Goal: Task Accomplishment & Management: Manage account settings

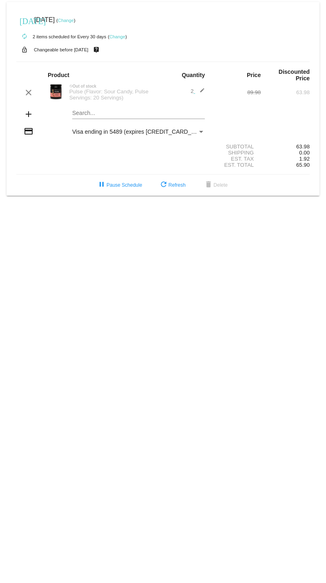
click at [92, 95] on div "Pulse (Flavor: Sour Candy, Pulse Servings: 20 Servings)" at bounding box center [114, 94] width 98 height 12
click at [79, 90] on div "Pulse (Flavor: Sour Candy, Pulse Servings: 20 Servings)" at bounding box center [114, 94] width 98 height 12
click at [53, 84] on img at bounding box center [56, 92] width 16 height 16
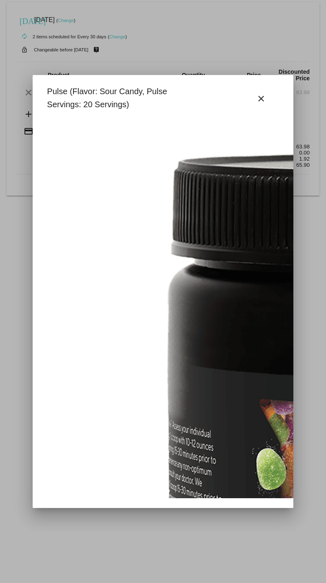
scroll to position [326, 0]
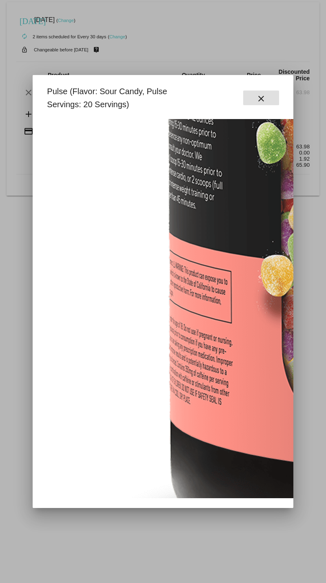
click at [261, 100] on mat-icon "close" at bounding box center [261, 99] width 10 height 10
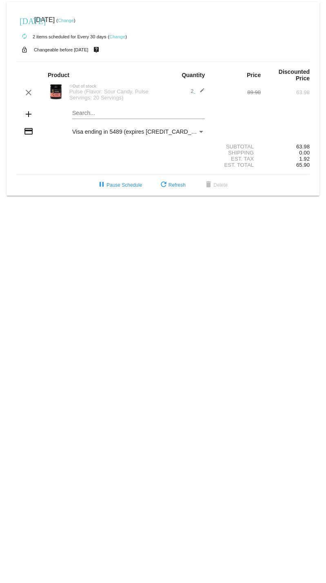
click at [137, 101] on mat-card-content "Product Quantity Price Discounted Price clear not_interested Out of stock Pulse…" at bounding box center [162, 118] width 293 height 113
click at [97, 99] on div "Pulse (Flavor: Sour Candy, Pulse Servings: 20 Servings)" at bounding box center [114, 94] width 98 height 12
click at [50, 93] on img at bounding box center [56, 92] width 16 height 16
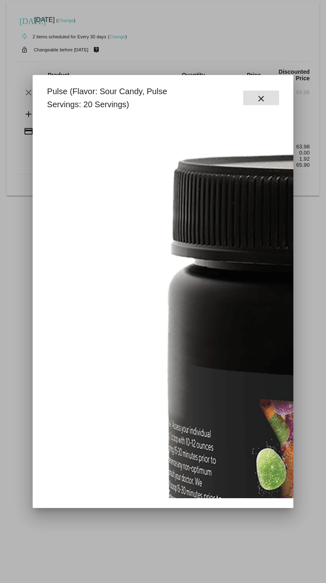
click at [254, 98] on button "close" at bounding box center [261, 97] width 36 height 15
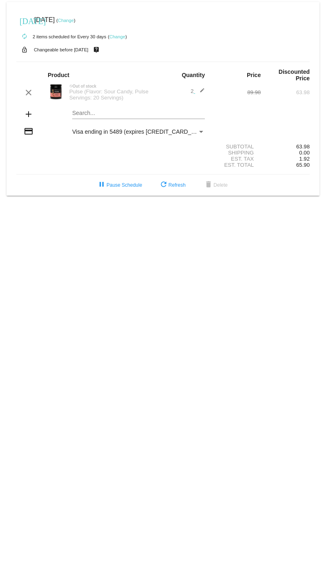
click at [199, 92] on mat-icon "edit" at bounding box center [200, 93] width 10 height 10
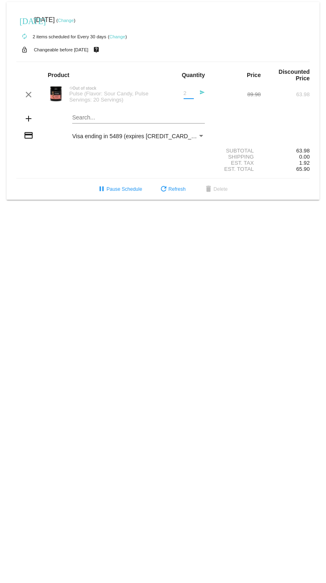
click at [187, 95] on input "2" at bounding box center [188, 93] width 10 height 6
type input "1"
click at [194, 105] on div "1 Quantity send" at bounding box center [187, 95] width 35 height 22
click at [154, 97] on div "Pulse (Flavor: Sour Candy, Pulse Servings: 20 Servings)" at bounding box center [114, 96] width 98 height 12
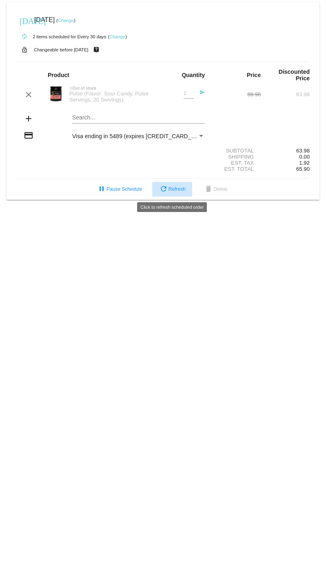
click at [176, 184] on button "refresh Refresh" at bounding box center [172, 189] width 40 height 15
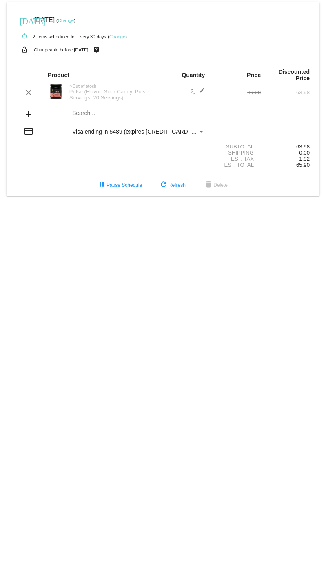
click at [207, 89] on div "2 edit" at bounding box center [187, 93] width 49 height 10
click at [203, 89] on mat-icon "edit" at bounding box center [200, 93] width 10 height 10
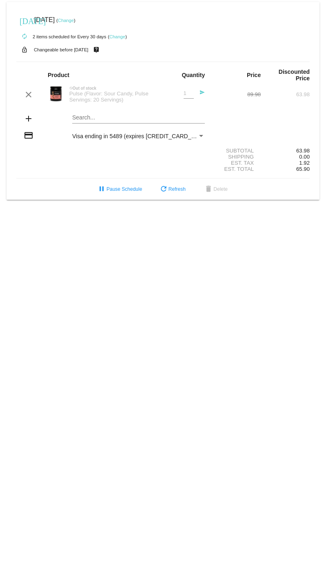
type input "1"
click at [188, 96] on input "1" at bounding box center [188, 93] width 10 height 6
click at [168, 188] on span "refresh Refresh" at bounding box center [172, 189] width 27 height 6
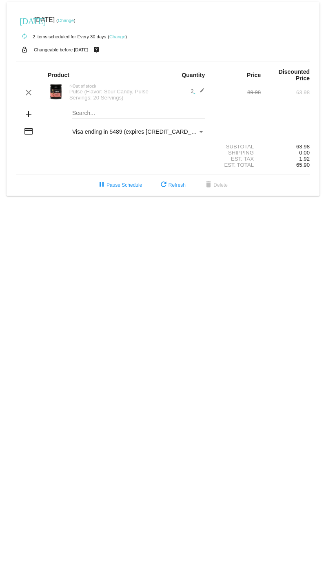
click at [202, 90] on mat-icon "edit" at bounding box center [200, 93] width 10 height 10
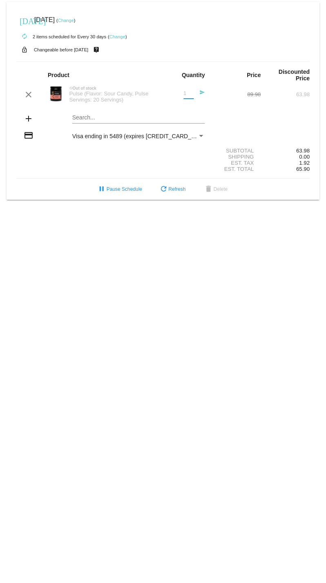
type input "1"
click at [193, 95] on input "1" at bounding box center [188, 93] width 10 height 6
click at [201, 93] on mat-icon "send" at bounding box center [200, 95] width 10 height 10
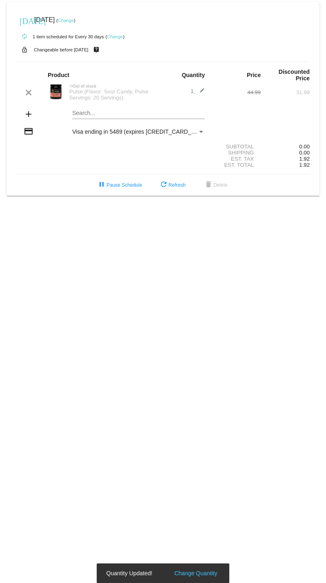
click at [111, 93] on div "Pulse (Flavor: Sour Candy, Pulse Servings: 20 Servings)" at bounding box center [114, 94] width 98 height 12
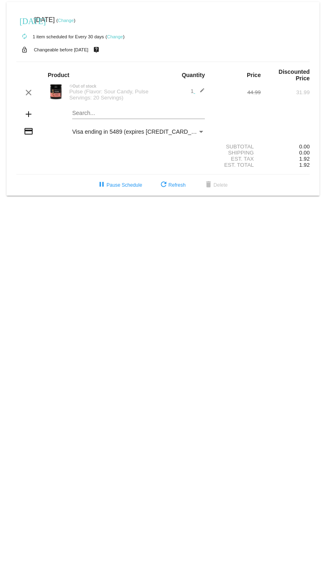
click at [72, 95] on div "Pulse (Flavor: Sour Candy, Pulse Servings: 20 Servings)" at bounding box center [114, 94] width 98 height 12
click at [199, 93] on mat-icon "edit" at bounding box center [200, 93] width 10 height 10
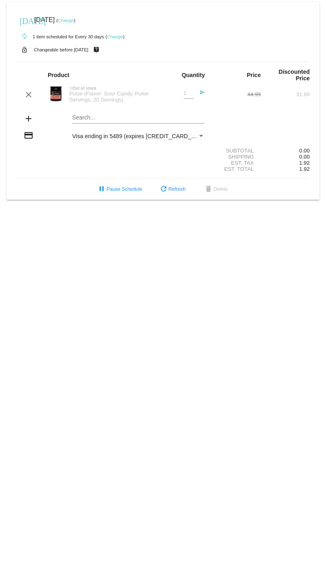
click at [194, 94] on span "1 Quantity send" at bounding box center [194, 93] width 22 height 6
click at [188, 94] on input "1" at bounding box center [188, 93] width 10 height 6
type input "2"
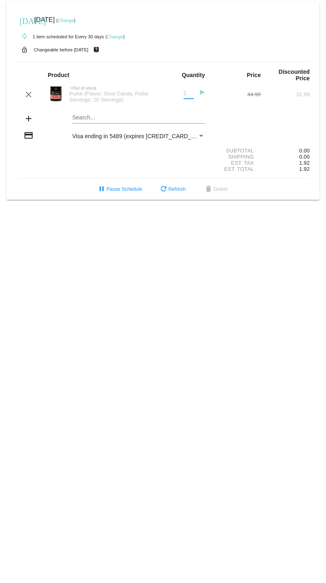
click at [190, 92] on input "2" at bounding box center [188, 93] width 10 height 6
click at [201, 93] on mat-icon "send" at bounding box center [200, 95] width 10 height 10
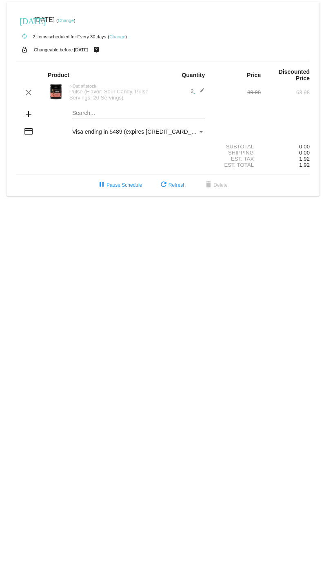
click at [30, 113] on mat-icon "add" at bounding box center [29, 114] width 10 height 10
click at [88, 110] on mat-card "[DATE] [DATE] ( Change ) autorenew 2 items scheduled for Every 30 days ( Change…" at bounding box center [163, 99] width 313 height 194
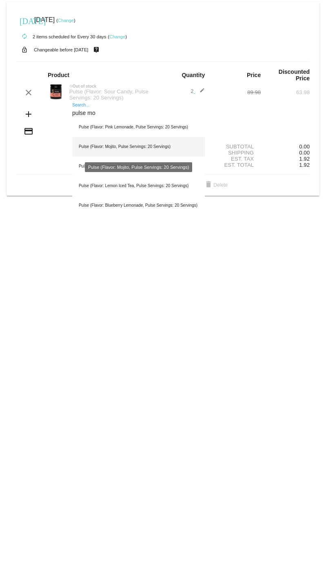
type input "pulse mo"
click at [88, 146] on div "Pulse (Flavor: Mojito, Pulse Servings: 20 Servings)" at bounding box center [138, 147] width 132 height 20
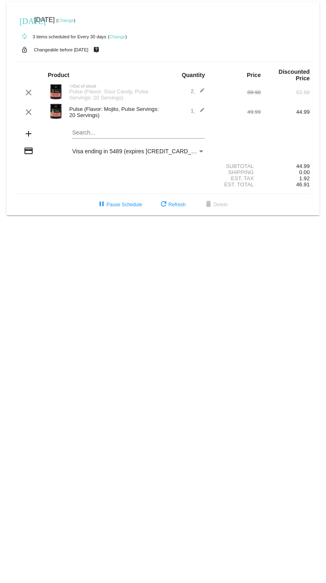
click at [201, 90] on mat-icon "edit" at bounding box center [200, 93] width 10 height 10
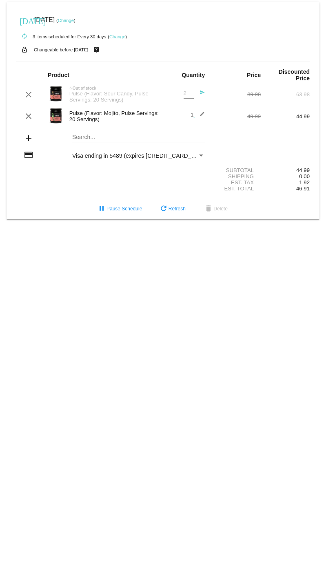
click at [192, 97] on div "2 Quantity" at bounding box center [188, 91] width 10 height 15
click at [191, 97] on div "2 Quantity" at bounding box center [188, 91] width 10 height 15
type input "1"
click at [192, 96] on input "1" at bounding box center [188, 93] width 10 height 6
click at [202, 93] on mat-icon "send" at bounding box center [200, 95] width 10 height 10
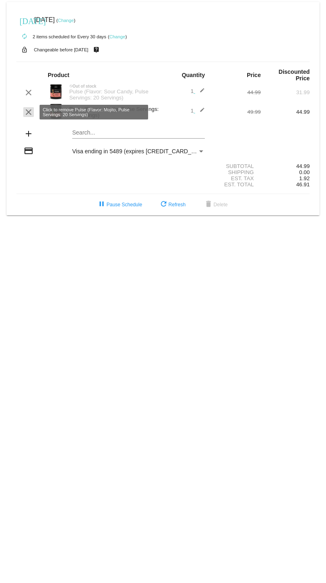
click at [29, 109] on mat-icon "clear" at bounding box center [29, 112] width 10 height 10
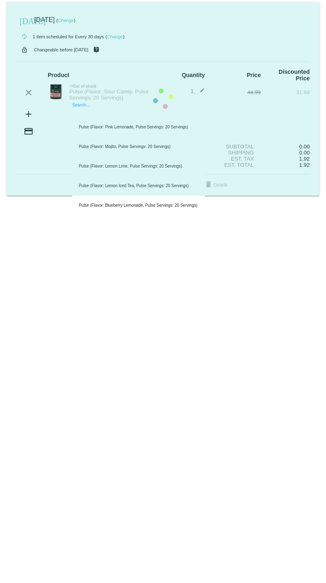
click at [82, 110] on mat-card "[DATE] [DATE] ( Change ) autorenew 1 item scheduled for Every 30 days ( Change …" at bounding box center [163, 99] width 313 height 194
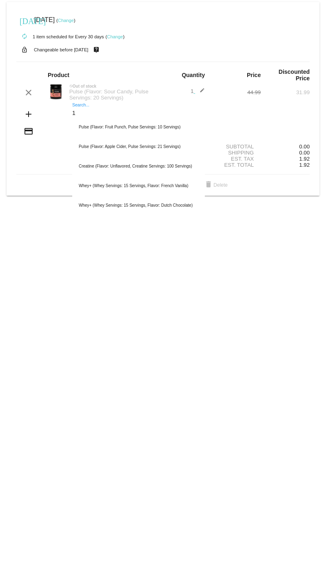
type input "1"
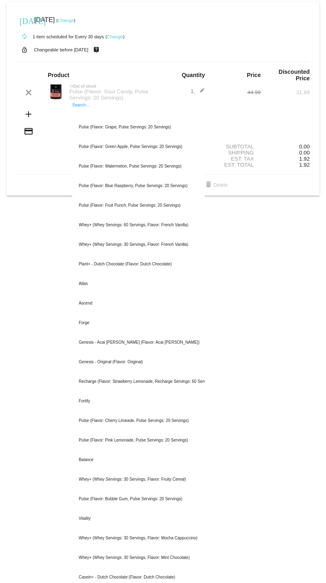
type input "1"
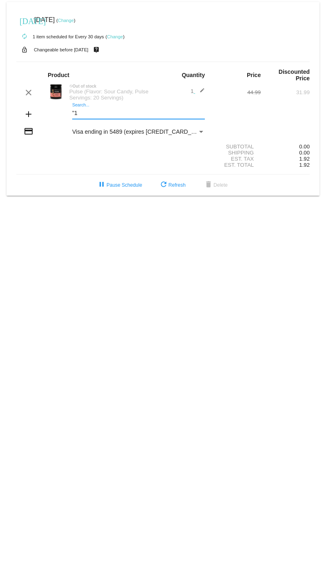
type input """
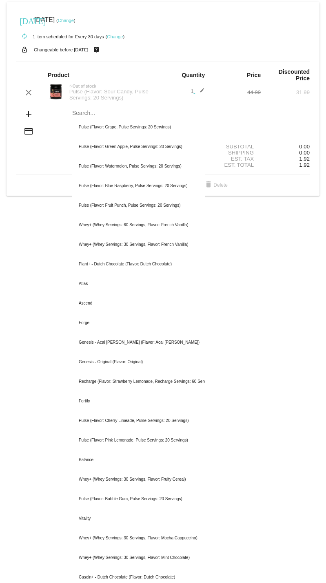
click at [21, 193] on mat-card "[DATE] [DATE] ( Change ) autorenew 1 item scheduled for Every 30 days ( Change …" at bounding box center [163, 99] width 313 height 194
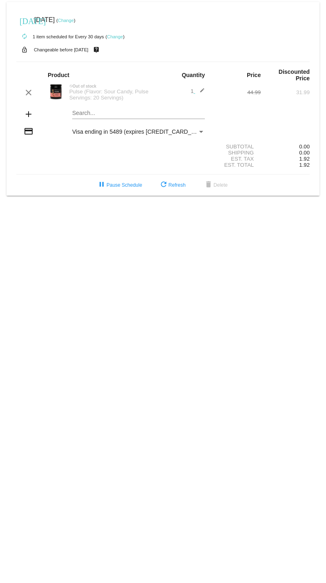
click at [202, 88] on mat-icon "edit" at bounding box center [200, 93] width 10 height 10
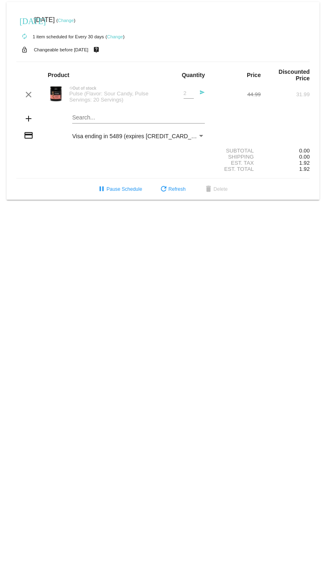
type input "2"
click at [190, 93] on input "2" at bounding box center [188, 93] width 10 height 6
click at [202, 90] on mat-icon "send" at bounding box center [200, 95] width 10 height 10
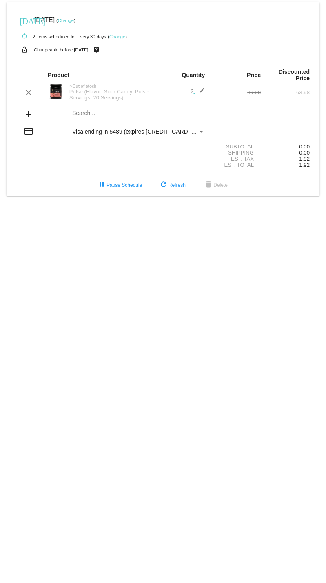
click at [120, 95] on div "Pulse (Flavor: Sour Candy, Pulse Servings: 20 Servings)" at bounding box center [114, 94] width 98 height 12
click at [84, 93] on div "Pulse (Flavor: Sour Candy, Pulse Servings: 20 Servings)" at bounding box center [114, 94] width 98 height 12
